Goal: Check status

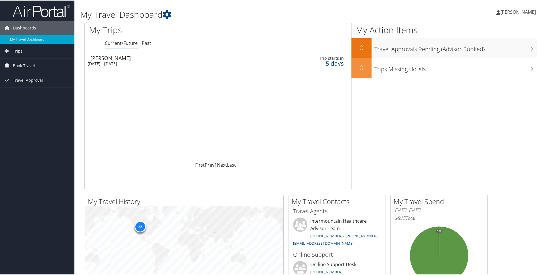
click at [333, 63] on div "5 days" at bounding box center [315, 62] width 57 height 5
